Goal: Book appointment/travel/reservation

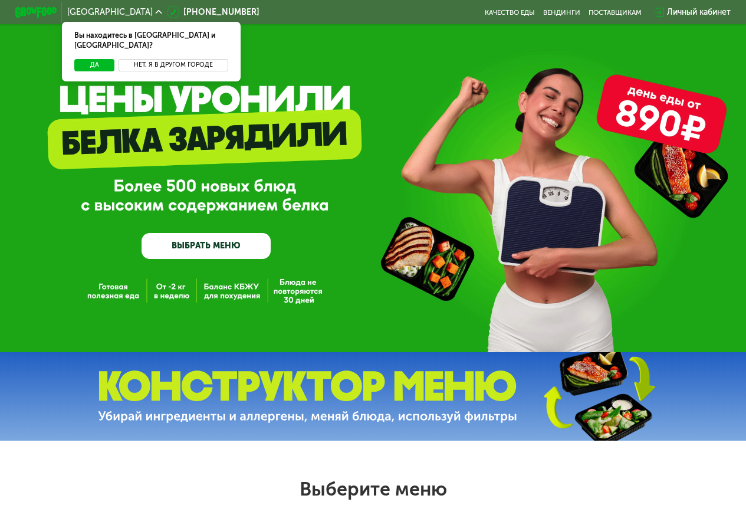
click at [172, 59] on button "Нет, я в другом городе" at bounding box center [173, 65] width 109 height 12
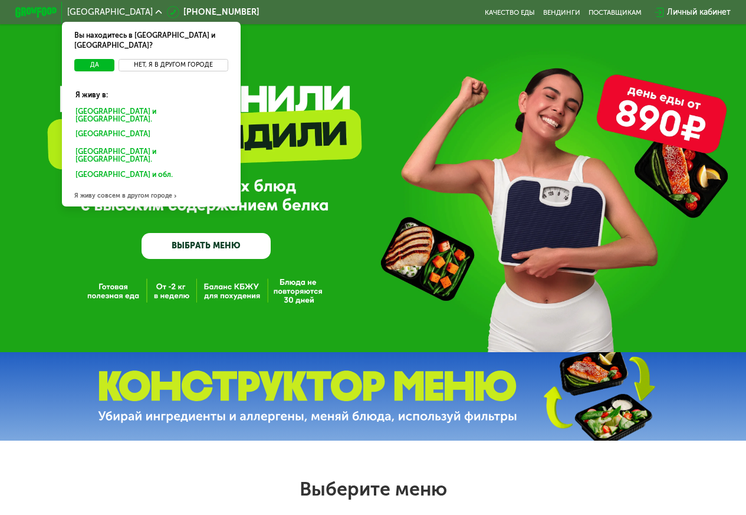
scroll to position [216, 0]
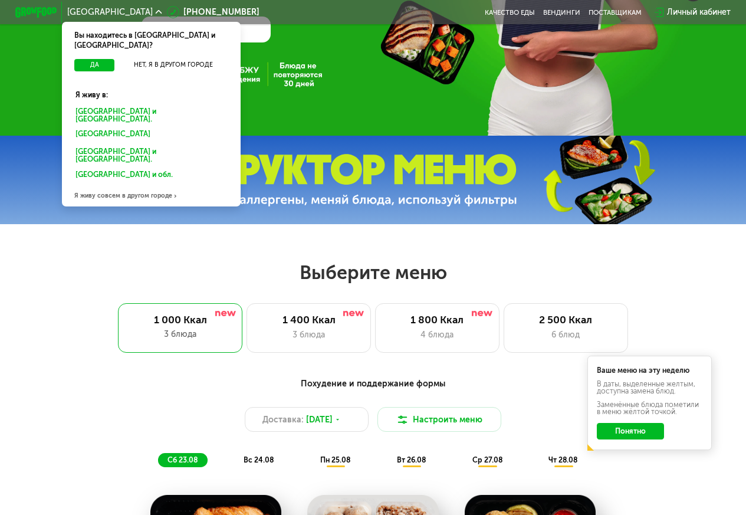
click at [161, 186] on div "Я живу совсем в другом городе" at bounding box center [151, 196] width 178 height 21
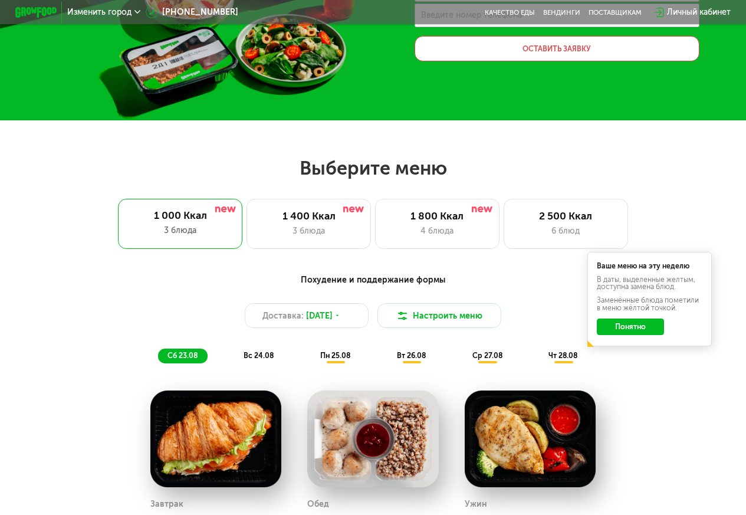
click at [268, 360] on span "вс 24.08" at bounding box center [259, 355] width 30 height 9
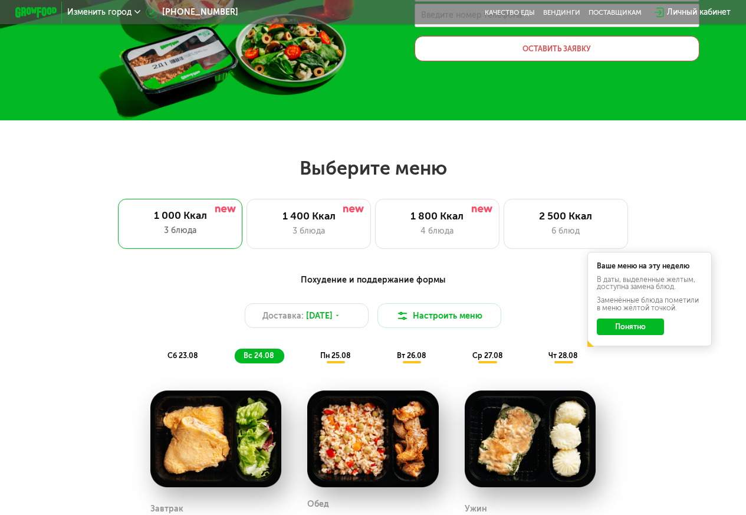
scroll to position [432, 0]
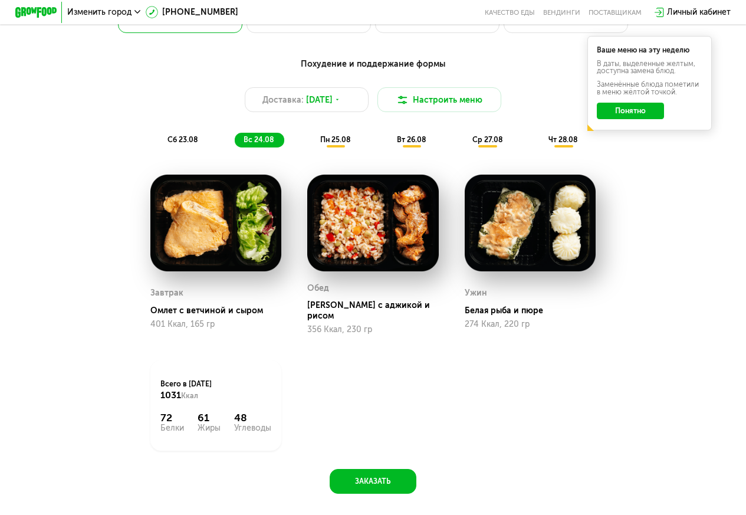
click at [235, 147] on div "сб 23.08" at bounding box center [260, 140] width 50 height 15
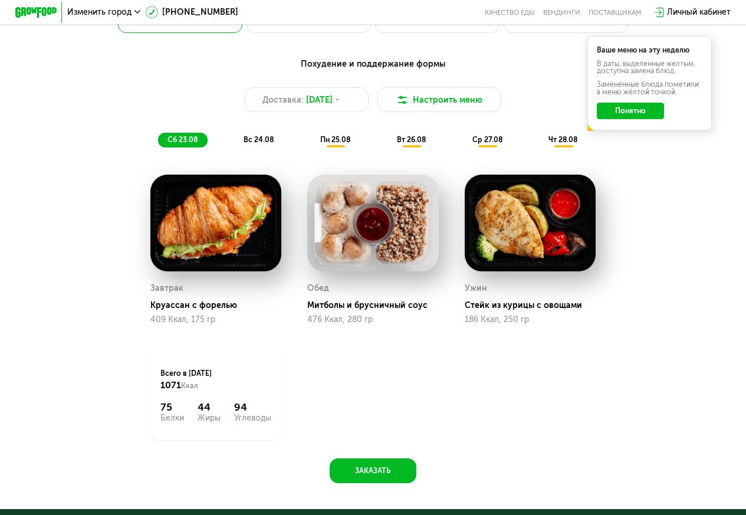
click at [244, 144] on span "вс 24.08" at bounding box center [259, 139] width 30 height 9
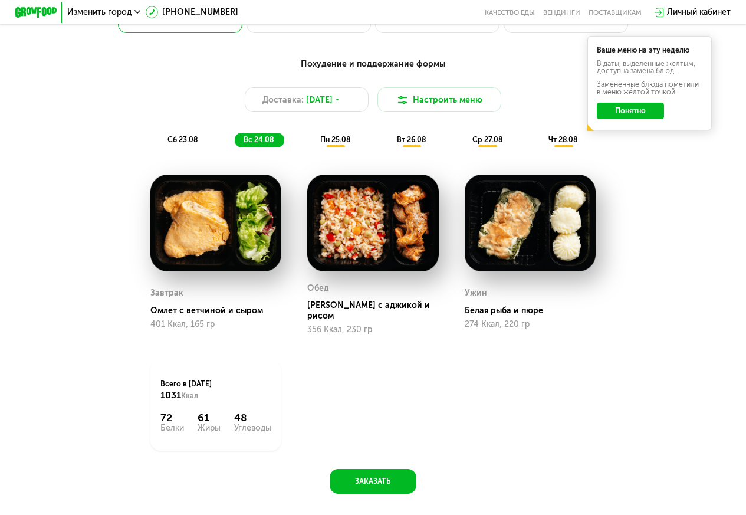
click at [235, 147] on div "сб 23.08" at bounding box center [260, 140] width 50 height 15
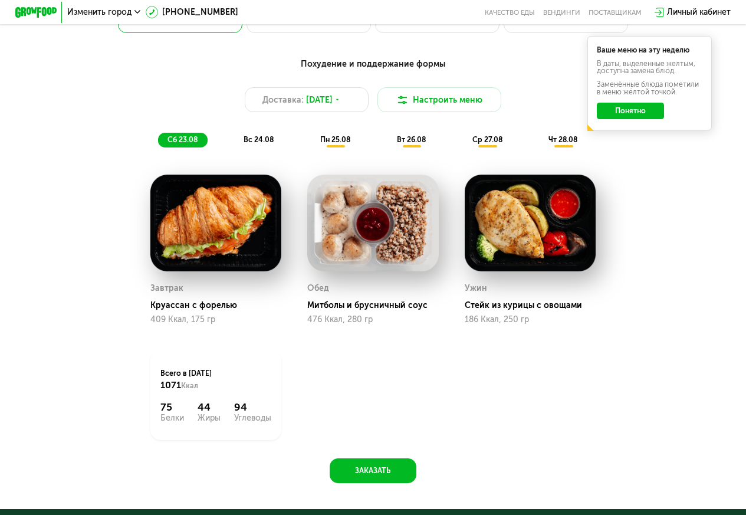
click at [268, 143] on span "вс 24.08" at bounding box center [259, 139] width 30 height 9
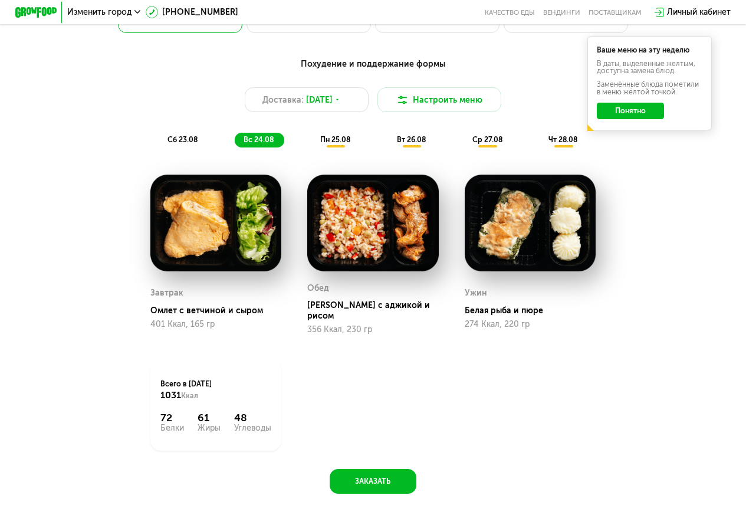
click at [331, 144] on span "пн 25.08" at bounding box center [335, 139] width 30 height 9
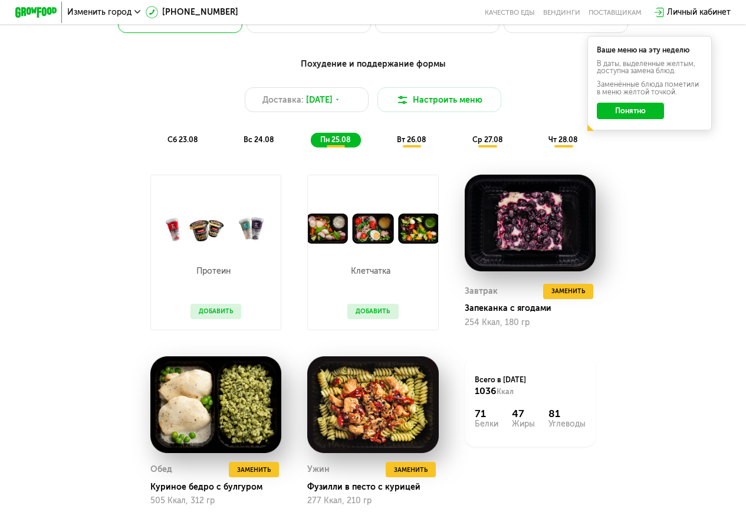
click at [423, 144] on span "вт 26.08" at bounding box center [411, 139] width 29 height 9
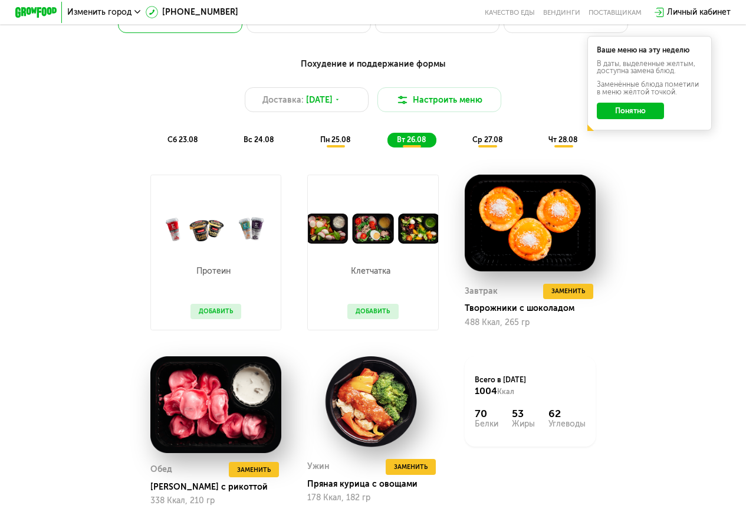
click at [492, 144] on span "ср 27.08" at bounding box center [487, 139] width 30 height 9
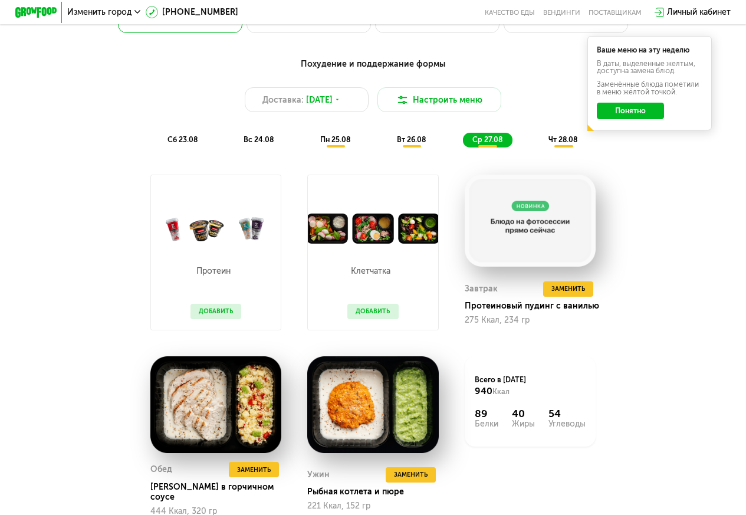
click at [561, 144] on span "чт 28.08" at bounding box center [562, 139] width 29 height 9
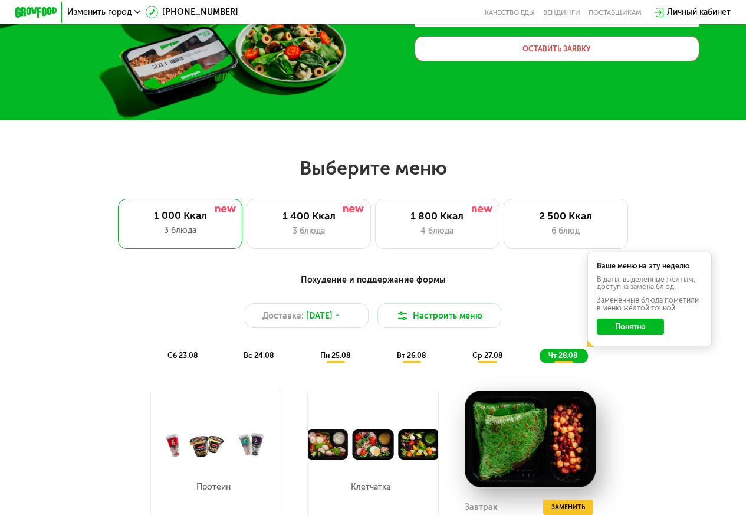
scroll to position [0, 0]
